Goal: Find specific page/section: Find specific page/section

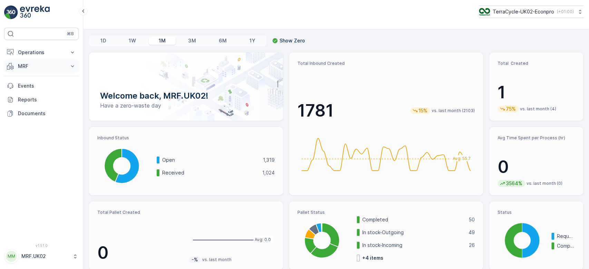
click at [38, 62] on button "MRF" at bounding box center [41, 66] width 74 height 14
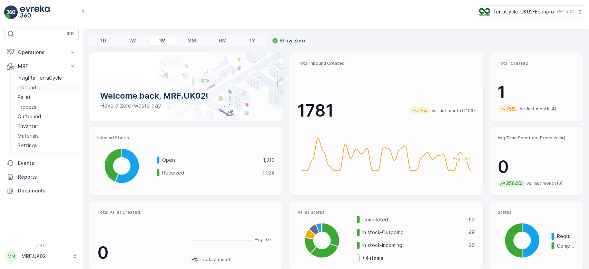
click at [33, 88] on p "Inbound" at bounding box center [27, 87] width 19 height 7
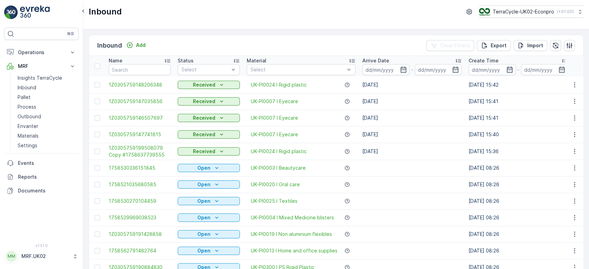
click at [198, 95] on td "Received" at bounding box center [208, 101] width 69 height 17
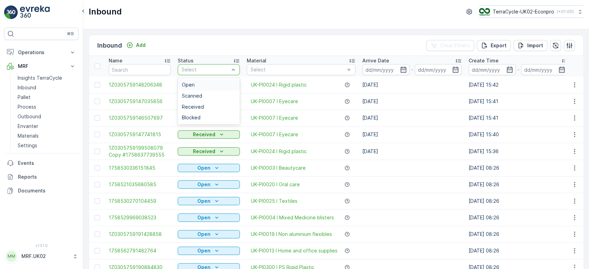
click at [194, 73] on div "Select" at bounding box center [209, 69] width 62 height 11
click at [195, 94] on span "Scanned" at bounding box center [192, 96] width 20 height 6
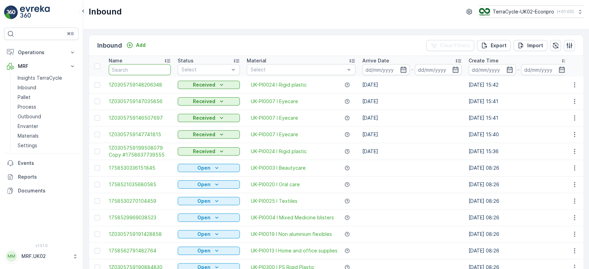
click at [154, 72] on input "text" at bounding box center [140, 69] width 62 height 11
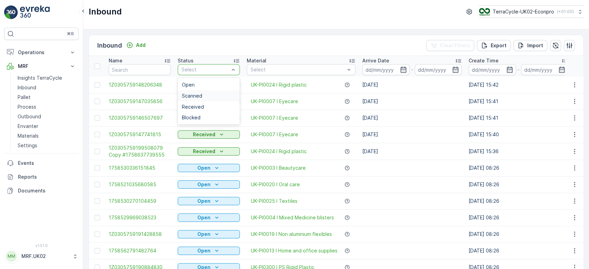
click at [199, 94] on span "Scanned" at bounding box center [192, 96] width 20 height 6
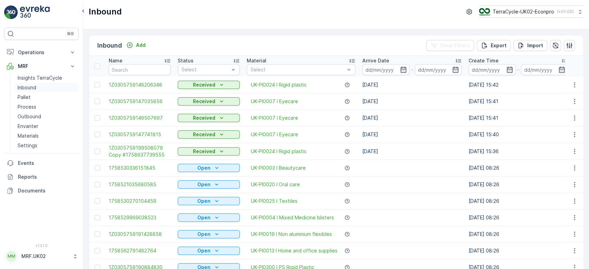
click at [46, 88] on link "Inbound" at bounding box center [47, 88] width 64 height 10
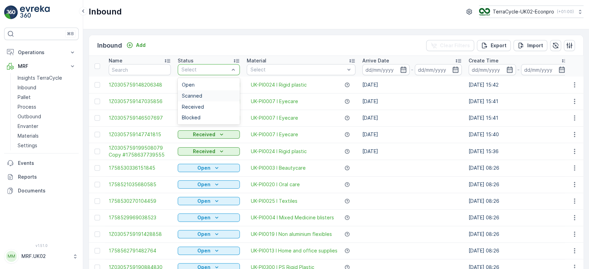
click at [193, 95] on span "Scanned" at bounding box center [192, 96] width 20 height 6
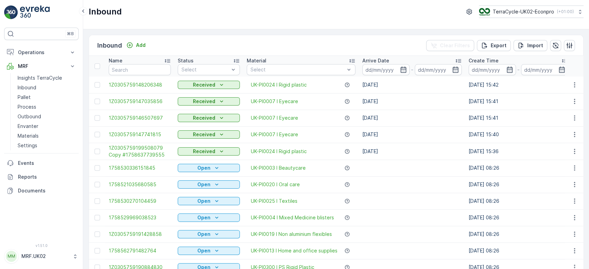
click at [179, 43] on div "Inbound Add Clear Filters Export Import" at bounding box center [336, 45] width 494 height 21
click at [34, 85] on p "Inbound" at bounding box center [27, 87] width 19 height 7
type input "[URL][DOMAIN_NAME]"
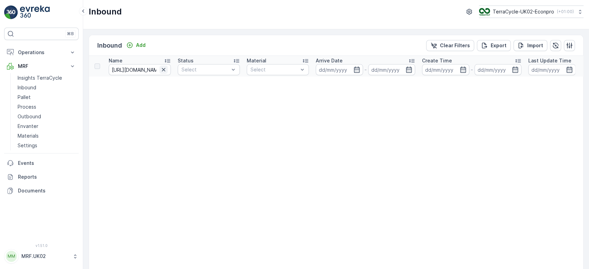
click at [164, 70] on icon "button" at bounding box center [163, 69] width 7 height 7
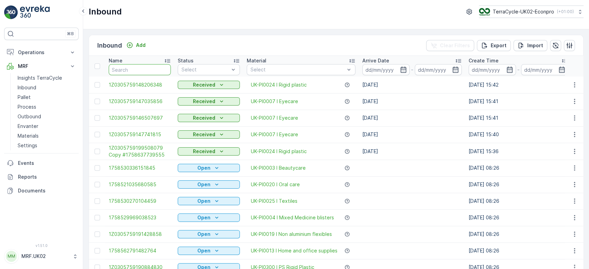
click at [144, 66] on input "text" at bounding box center [140, 69] width 62 height 11
click at [25, 97] on p "Pallet" at bounding box center [24, 97] width 13 height 7
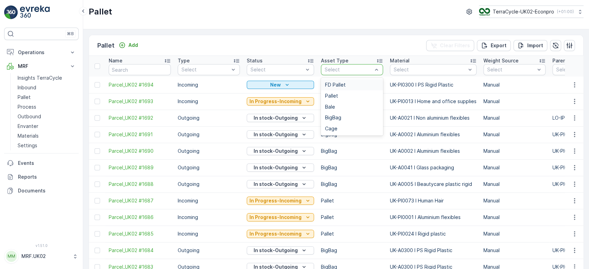
click at [330, 83] on span "FD Pallet" at bounding box center [335, 85] width 21 height 6
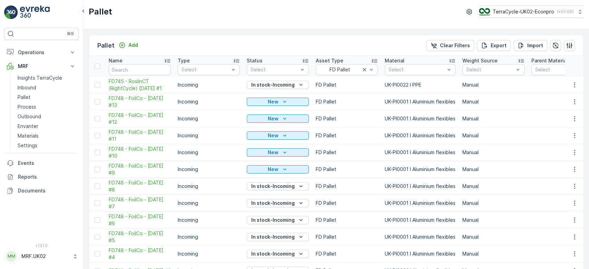
click at [348, 129] on td "FD Pallet" at bounding box center [346, 135] width 69 height 17
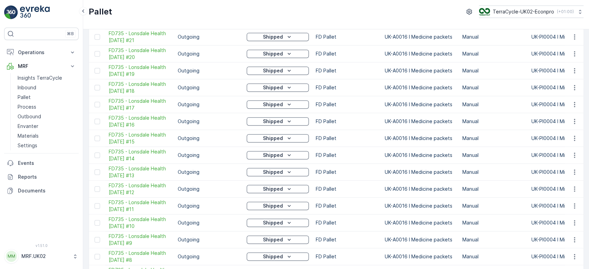
scroll to position [341, 0]
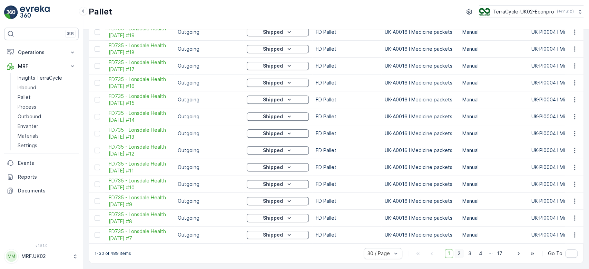
click at [458, 253] on span "2" at bounding box center [458, 253] width 9 height 9
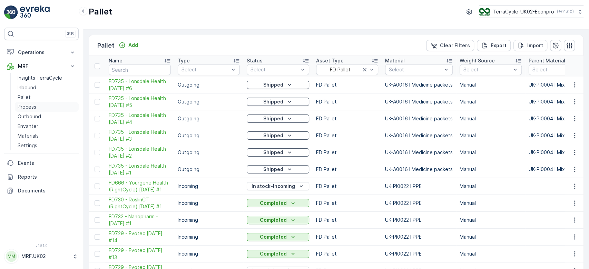
click at [29, 106] on p "Process" at bounding box center [27, 106] width 19 height 7
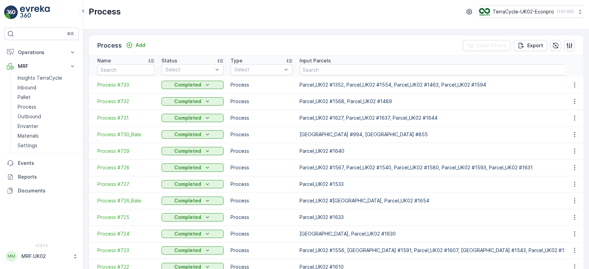
click at [283, 128] on td "Process" at bounding box center [261, 134] width 69 height 17
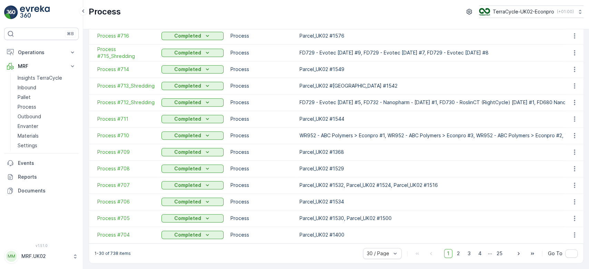
scroll to position [333, 0]
click at [461, 253] on span "2" at bounding box center [457, 253] width 9 height 9
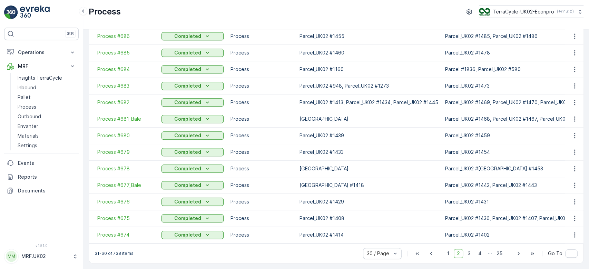
click at [458, 253] on span "2" at bounding box center [457, 253] width 9 height 9
click at [446, 250] on span "1" at bounding box center [448, 253] width 8 height 9
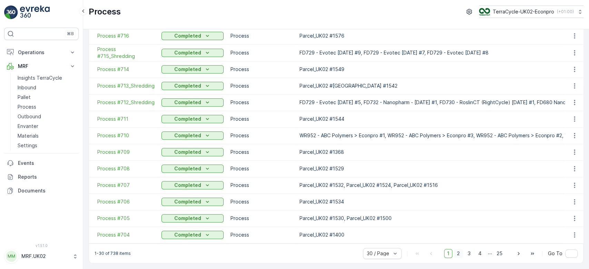
click at [460, 254] on span "2" at bounding box center [457, 253] width 9 height 9
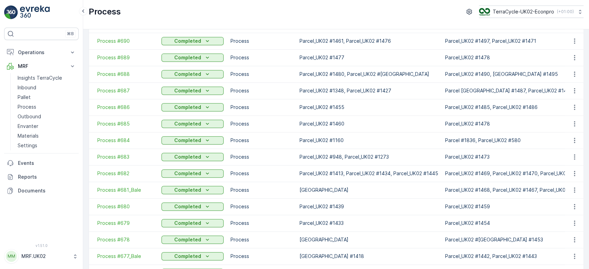
scroll to position [333, 0]
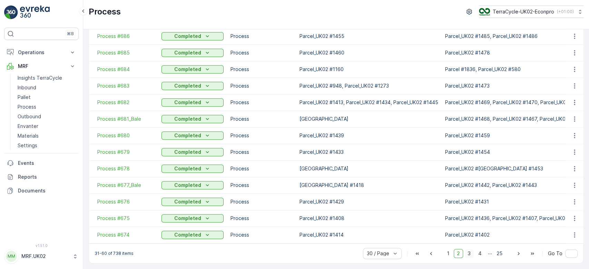
click at [467, 252] on span "3" at bounding box center [468, 253] width 9 height 9
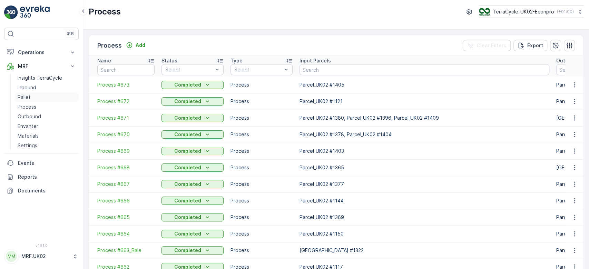
click at [40, 97] on link "Pallet" at bounding box center [47, 97] width 64 height 10
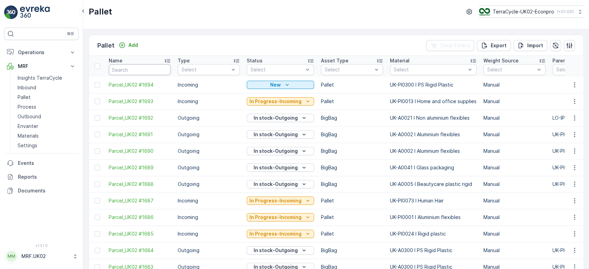
click at [151, 71] on input "text" at bounding box center [140, 69] width 62 height 11
type input "he"
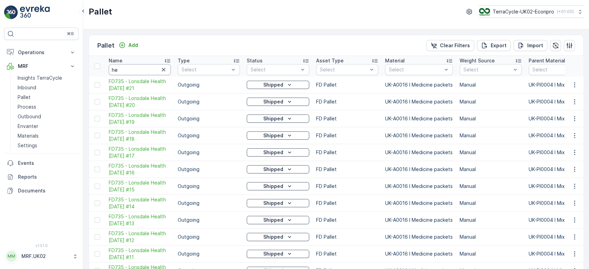
click at [151, 71] on input "he" at bounding box center [140, 69] width 62 height 11
type input "hel"
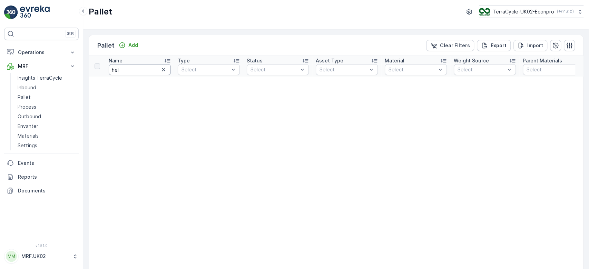
click at [147, 68] on input "hel" at bounding box center [140, 69] width 62 height 11
type input "h1"
click at [165, 70] on icon "button" at bounding box center [163, 69] width 7 height 7
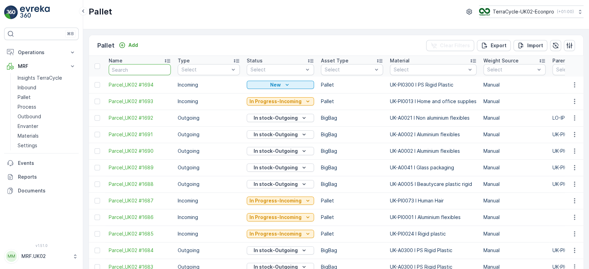
click at [120, 70] on input "text" at bounding box center [140, 69] width 62 height 11
type input "1"
click at [120, 70] on input "1" at bounding box center [140, 69] width 62 height 11
type input "19.09"
